Goal: Task Accomplishment & Management: Manage account settings

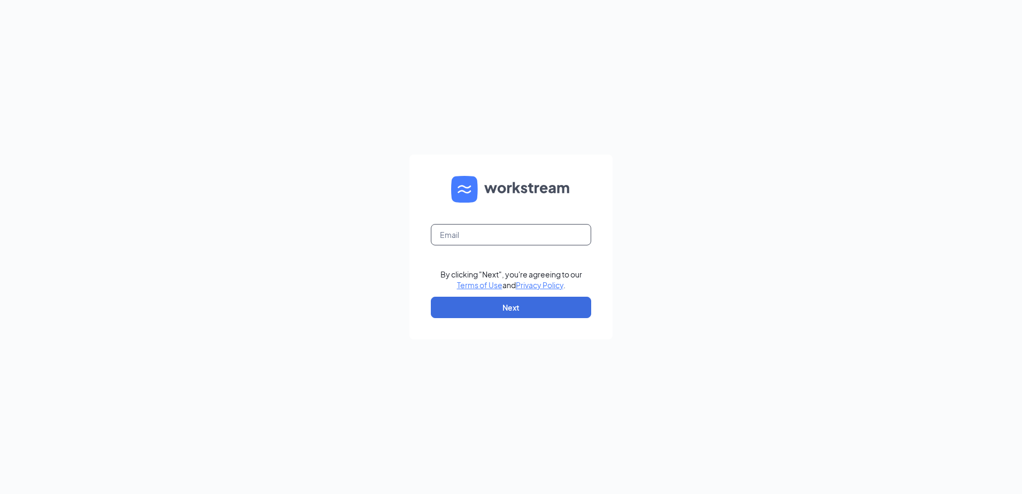
click at [537, 240] on input "text" at bounding box center [511, 234] width 160 height 21
type input "[EMAIL_ADDRESS][DOMAIN_NAME]"
click at [558, 306] on button "Next" at bounding box center [511, 307] width 160 height 21
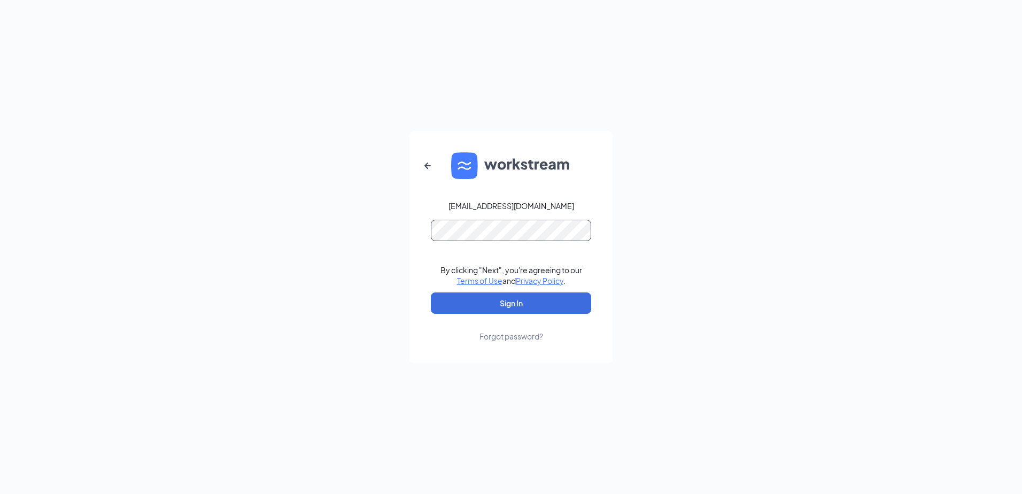
click at [431, 293] on button "Sign In" at bounding box center [511, 303] width 160 height 21
click at [549, 298] on button "Sign In" at bounding box center [511, 303] width 160 height 21
click at [545, 298] on button "Sign In" at bounding box center [511, 303] width 160 height 21
click at [201, 172] on div "ljs70336@ljsilvers.com Password field is required By clicking "Next", you're ag…" at bounding box center [511, 247] width 1022 height 494
click at [542, 303] on button "Sign In" at bounding box center [511, 303] width 160 height 21
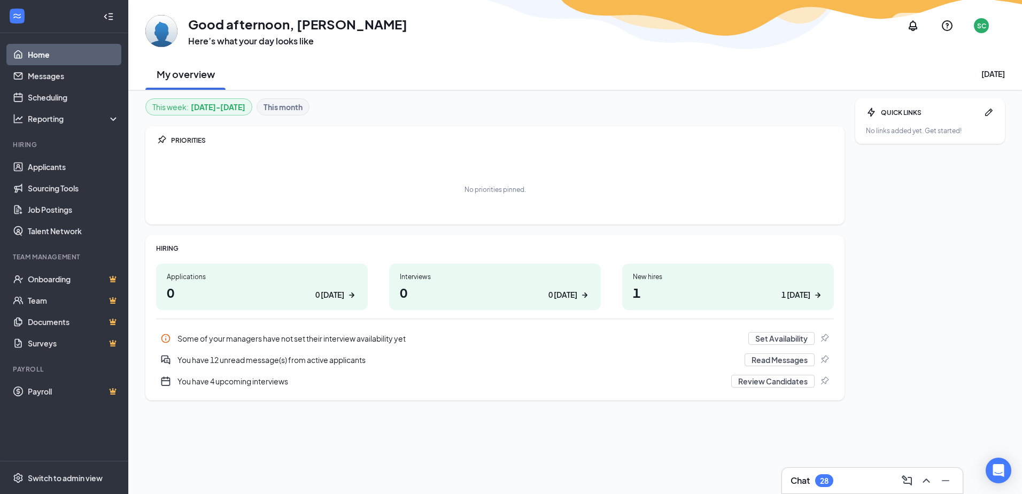
click at [421, 286] on h1 "0 0 today" at bounding box center [495, 292] width 190 height 18
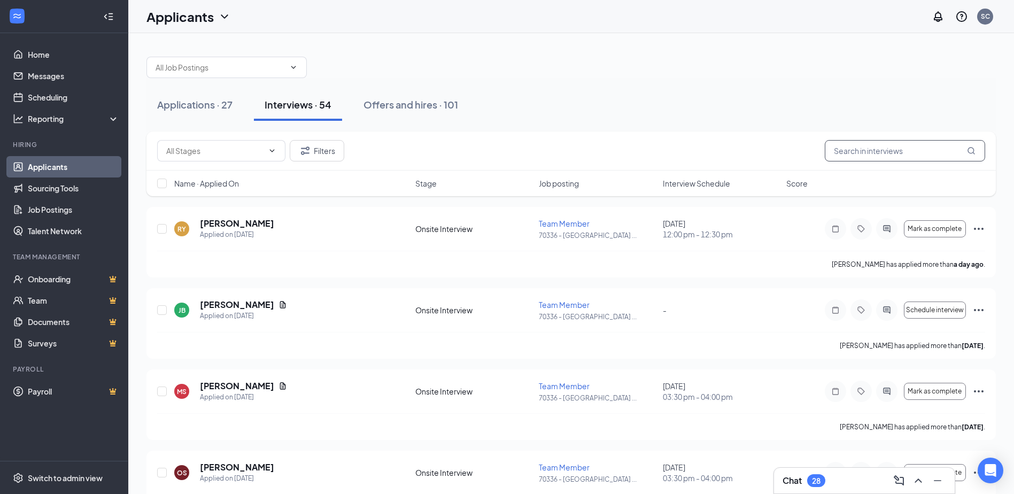
click at [852, 146] on input "text" at bounding box center [905, 150] width 160 height 21
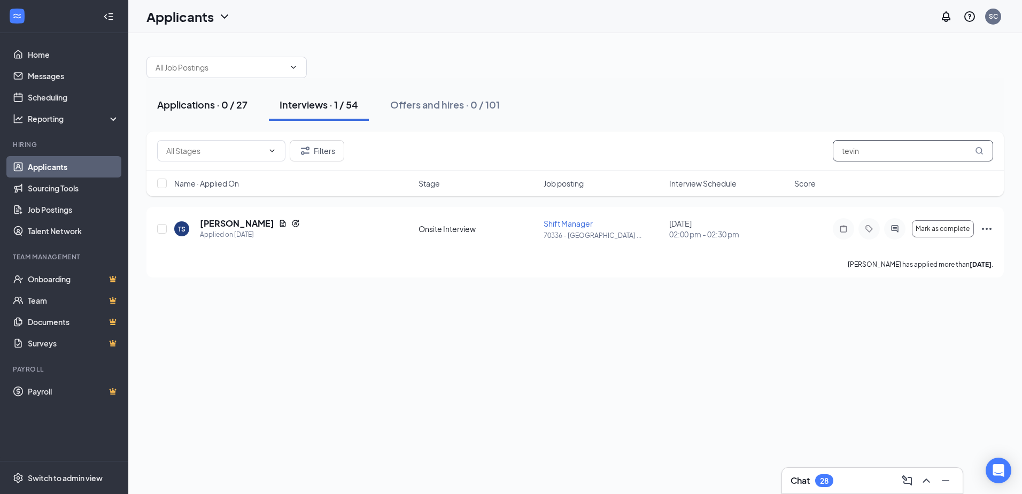
type input "tevin"
click at [216, 107] on div "Applications · 0 / 27" at bounding box center [202, 104] width 90 height 13
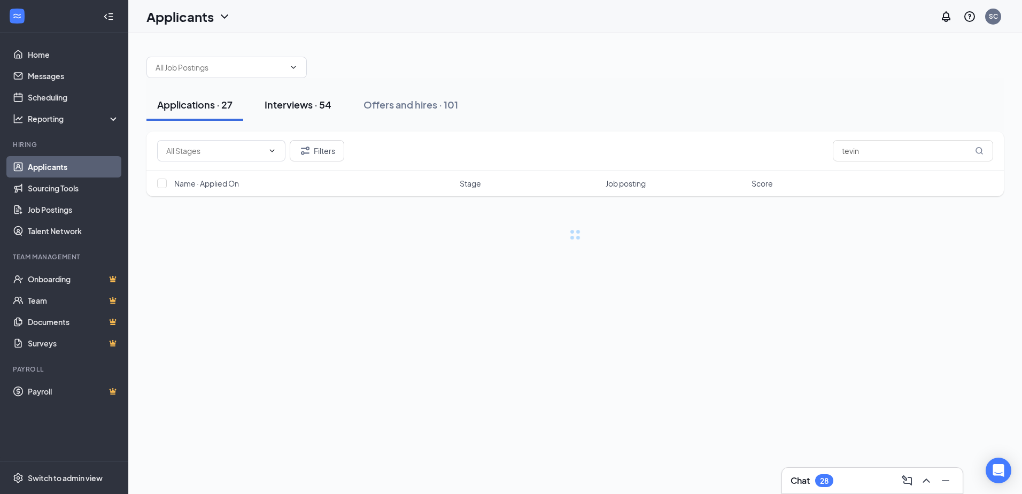
click at [297, 102] on div "Interviews · 54" at bounding box center [298, 104] width 67 height 13
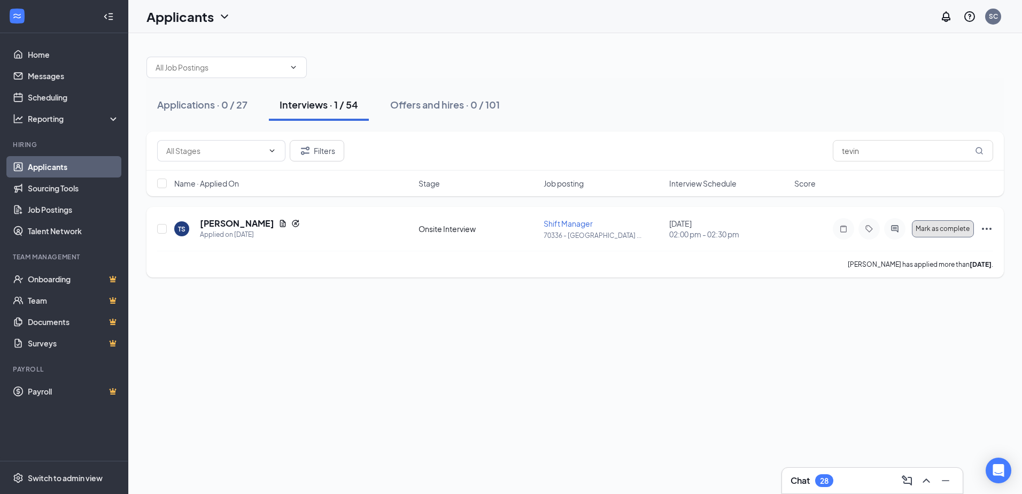
click at [959, 232] on span "Mark as complete" at bounding box center [943, 228] width 54 height 7
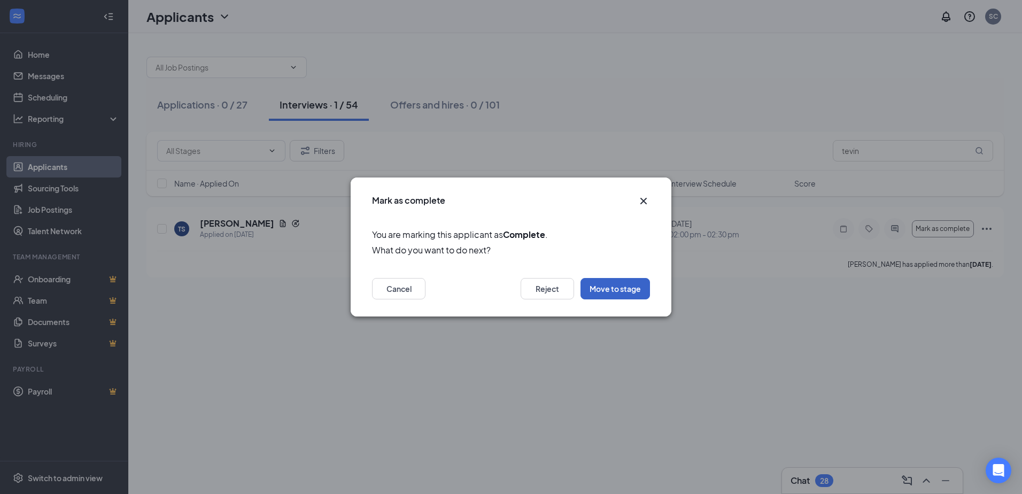
click at [625, 288] on button "Move to stage" at bounding box center [616, 288] width 70 height 21
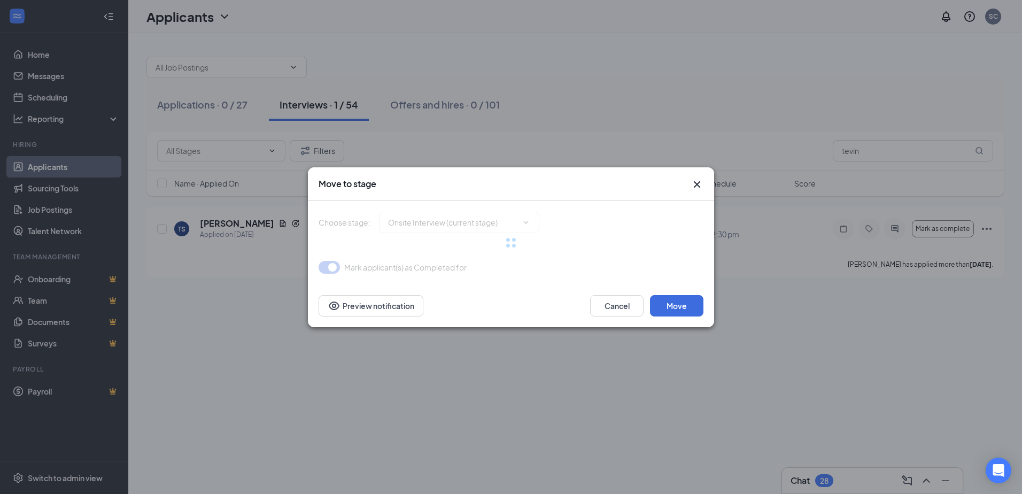
type input "Hiring Complete (final stage)"
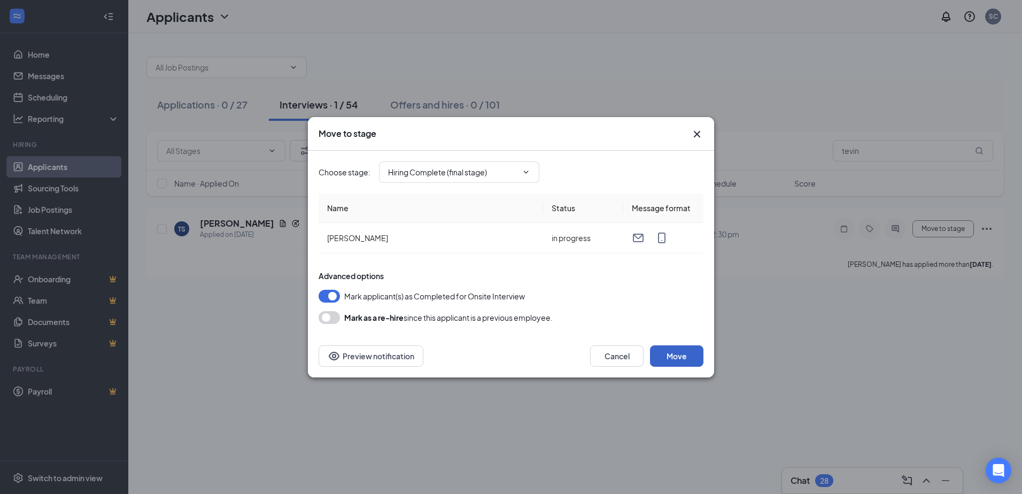
click at [677, 358] on button "Move" at bounding box center [676, 355] width 53 height 21
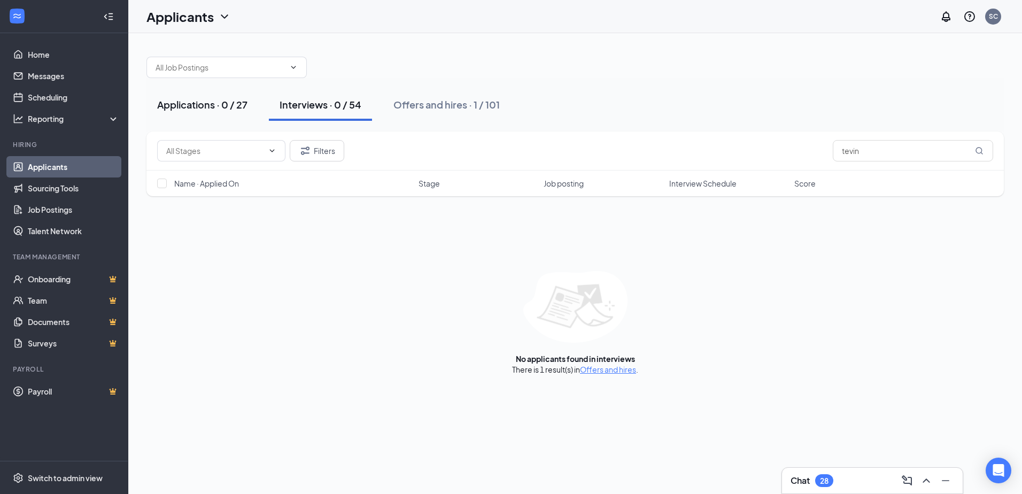
click at [204, 106] on div "Applications · 0 / 27" at bounding box center [202, 104] width 90 height 13
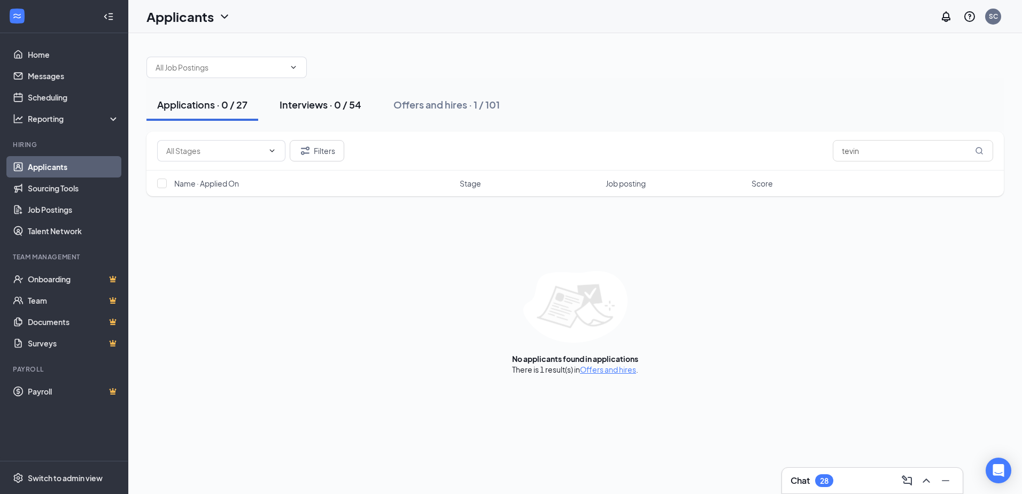
click at [296, 111] on div "Interviews · 0 / 54" at bounding box center [321, 104] width 82 height 13
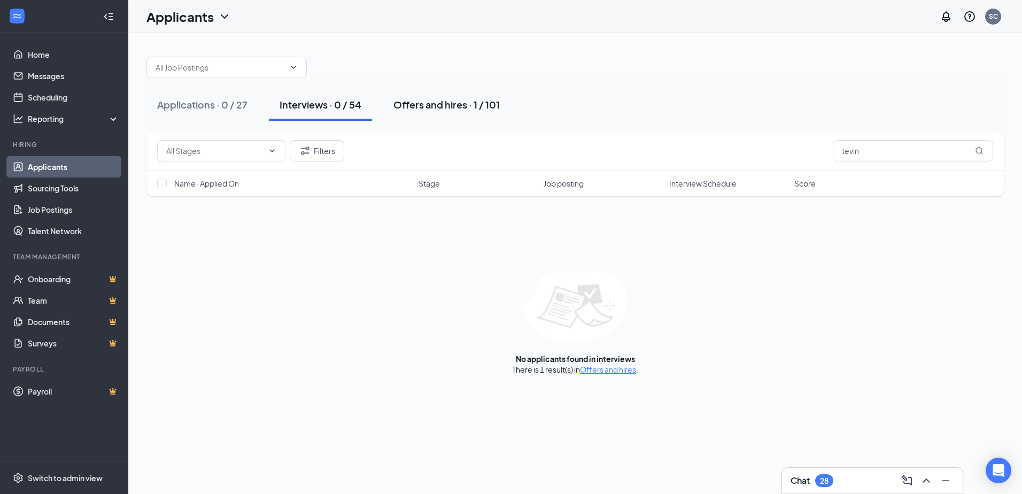
click at [454, 111] on div "Offers and hires · 1 / 101" at bounding box center [447, 104] width 106 height 13
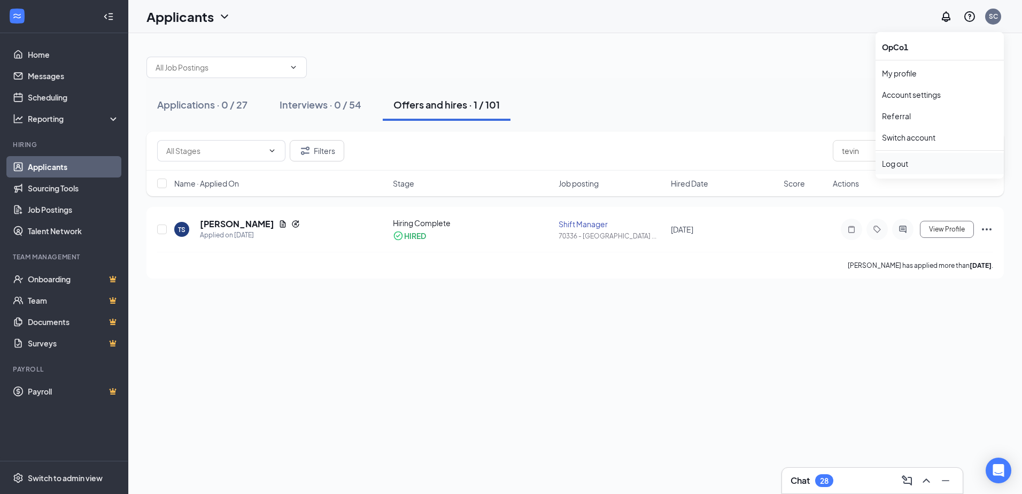
click at [890, 168] on div "Log out" at bounding box center [940, 163] width 116 height 11
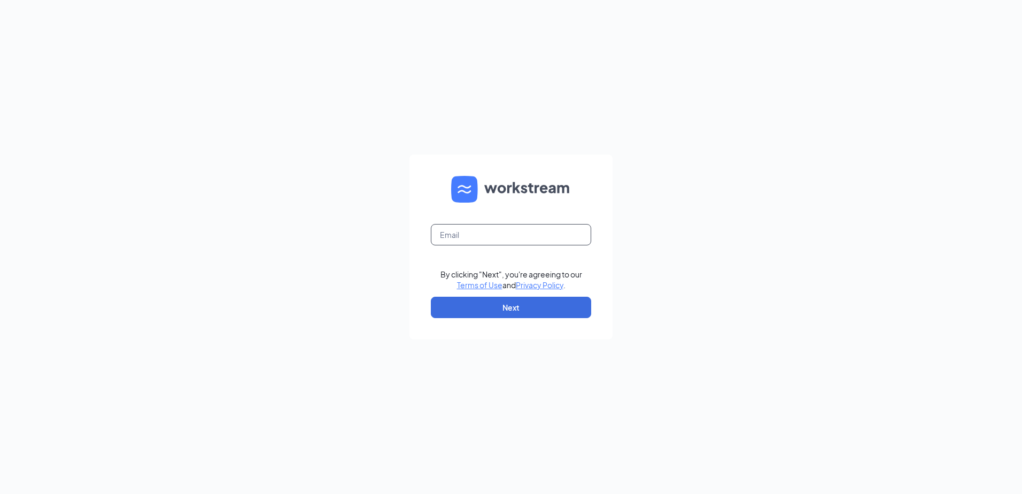
click at [486, 237] on input "text" at bounding box center [511, 234] width 160 height 21
type input "[EMAIL_ADDRESS][DOMAIN_NAME]"
click at [543, 299] on button "Next" at bounding box center [511, 307] width 160 height 21
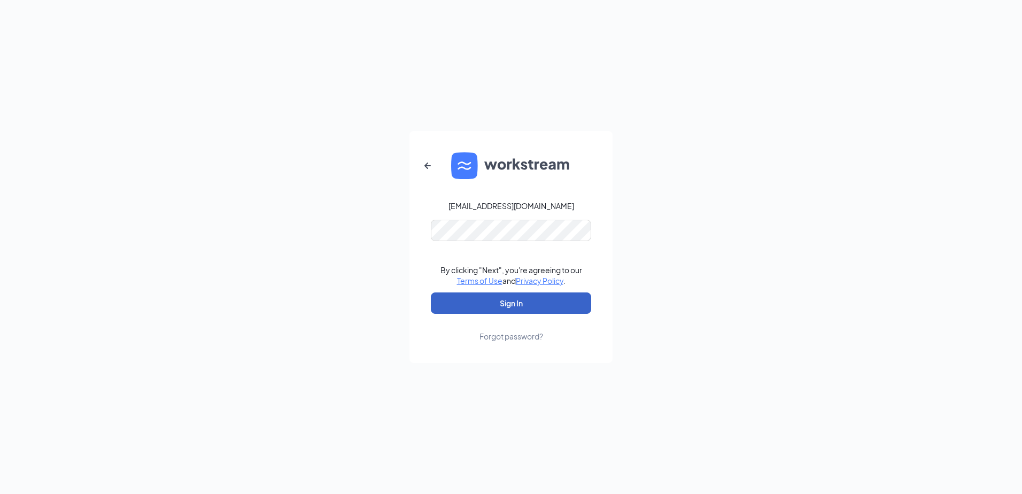
click at [545, 301] on button "Sign In" at bounding box center [511, 303] width 160 height 21
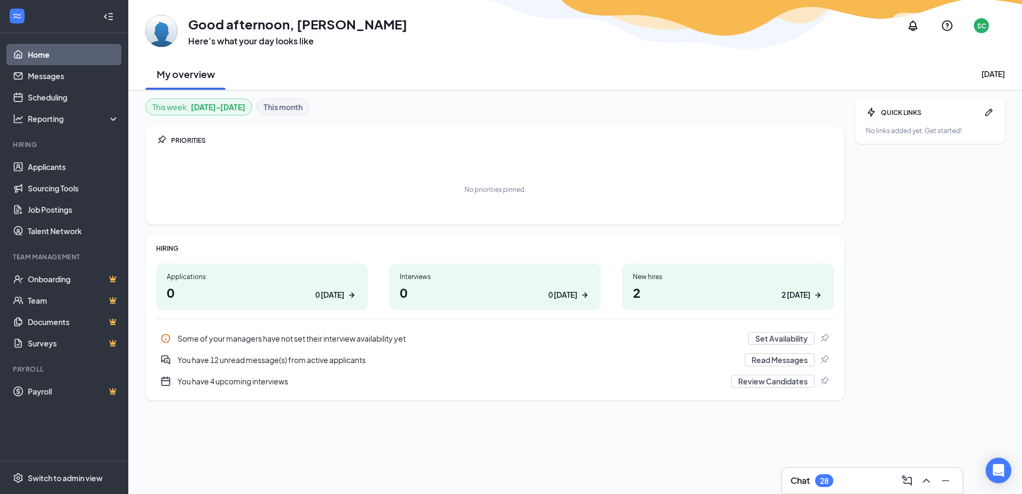
click at [643, 288] on h1 "2 2 [DATE]" at bounding box center [728, 292] width 190 height 18
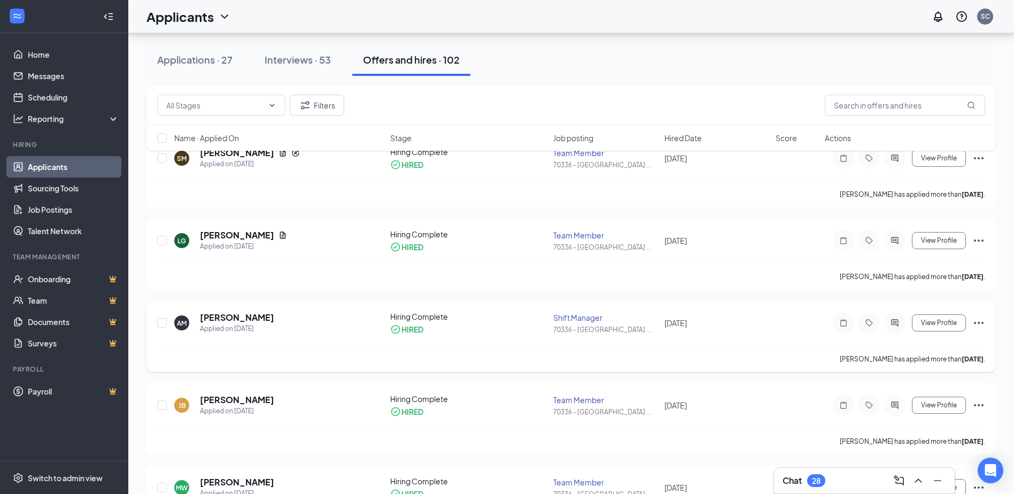
scroll to position [160, 0]
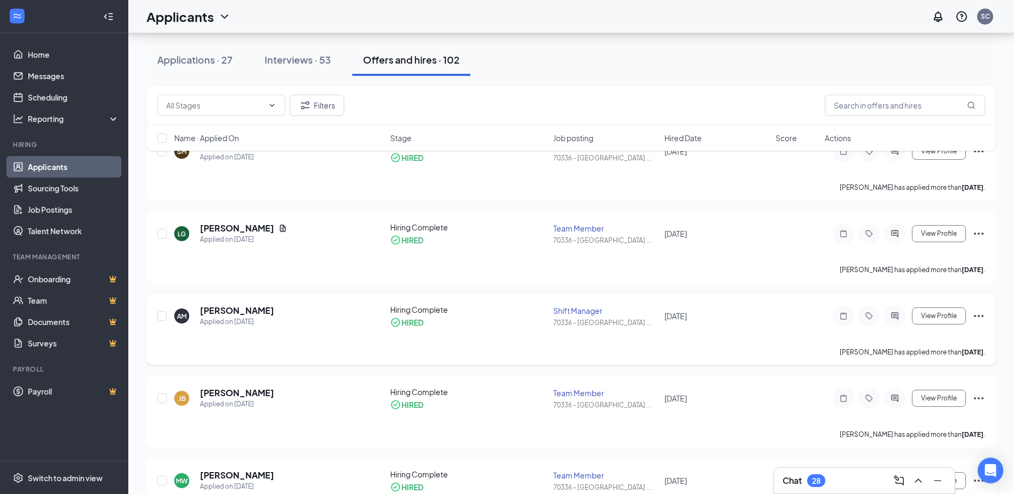
click at [979, 314] on icon "Ellipses" at bounding box center [979, 316] width 13 height 13
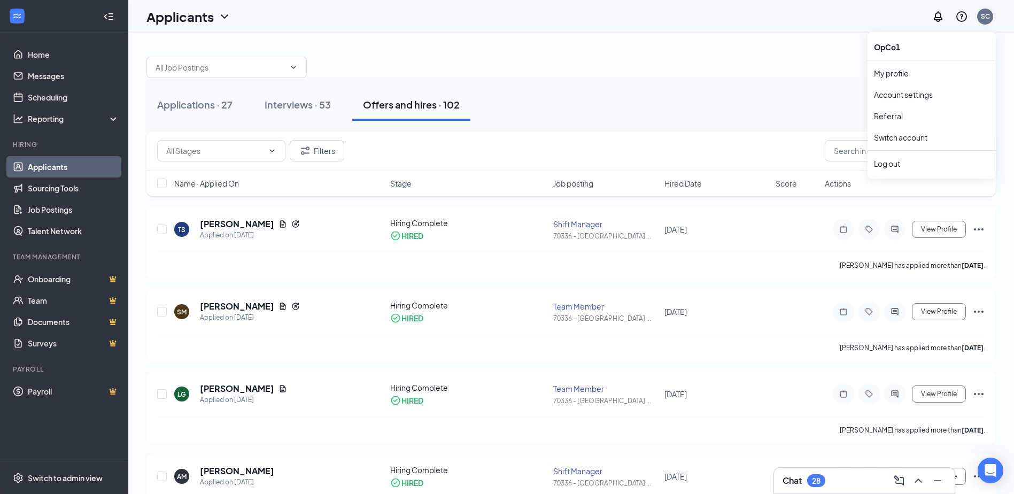
click at [989, 19] on div "SC" at bounding box center [985, 16] width 9 height 9
click at [882, 163] on div "Log out" at bounding box center [932, 163] width 116 height 11
